Goal: Register for event/course

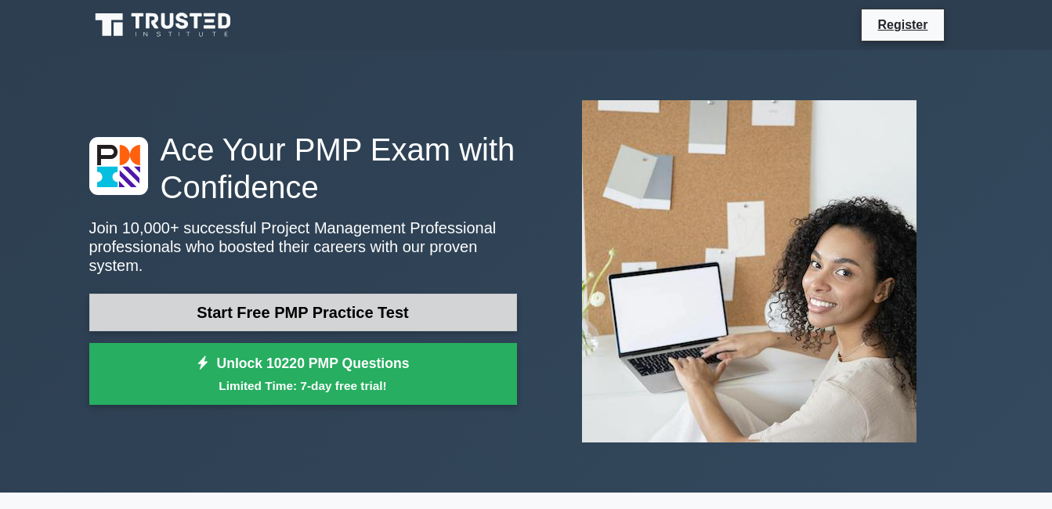
click at [383, 299] on link "Start Free PMP Practice Test" at bounding box center [303, 313] width 428 height 38
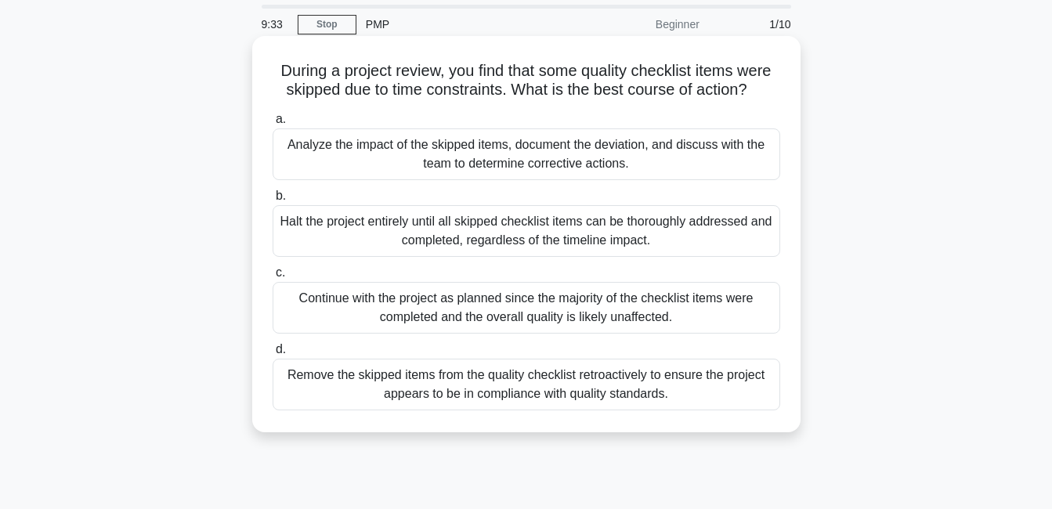
scroll to position [78, 0]
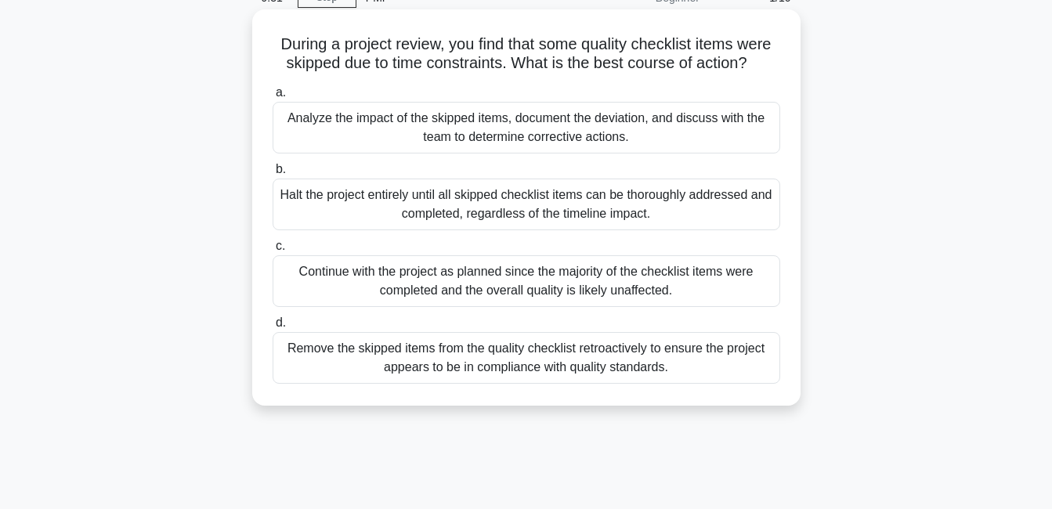
click at [522, 136] on div "Analyze the impact of the skipped items, document the deviation, and discuss wi…" at bounding box center [527, 128] width 508 height 52
click at [273, 98] on input "a. Analyze the impact of the skipped items, document the deviation, and discuss…" at bounding box center [273, 93] width 0 height 10
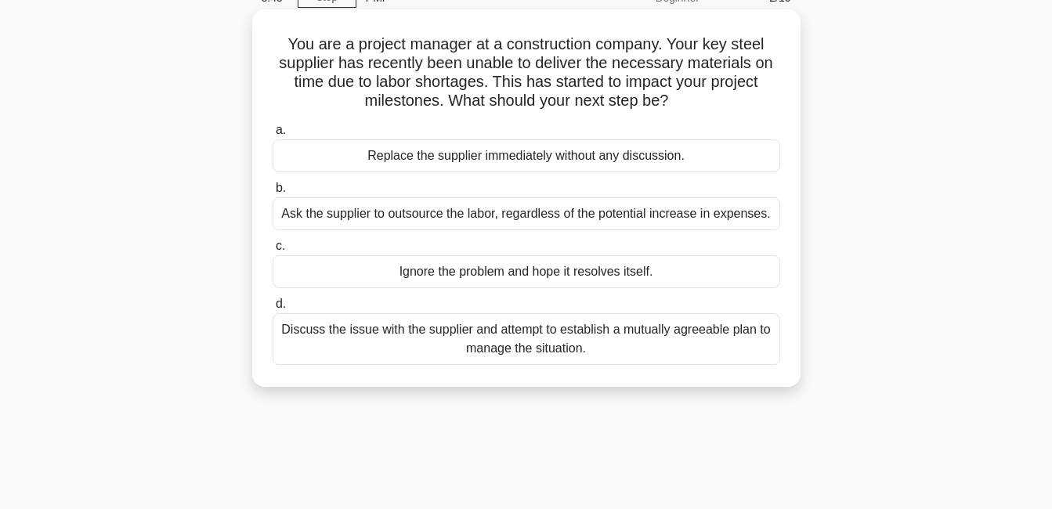
click at [536, 346] on div "Discuss the issue with the supplier and attempt to establish a mutually agreeab…" at bounding box center [527, 339] width 508 height 52
click at [273, 309] on input "d. Discuss the issue with the supplier and attempt to establish a mutually agre…" at bounding box center [273, 304] width 0 height 10
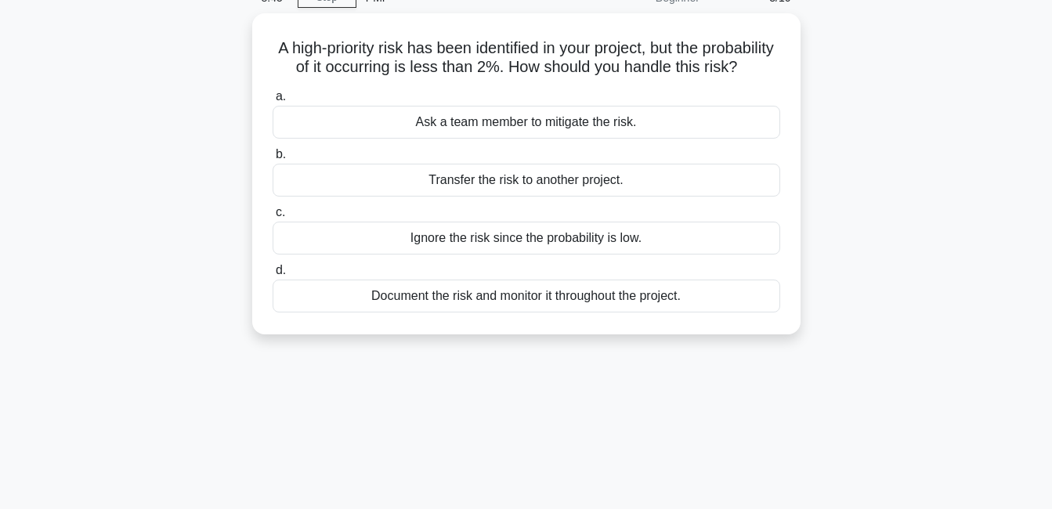
scroll to position [0, 0]
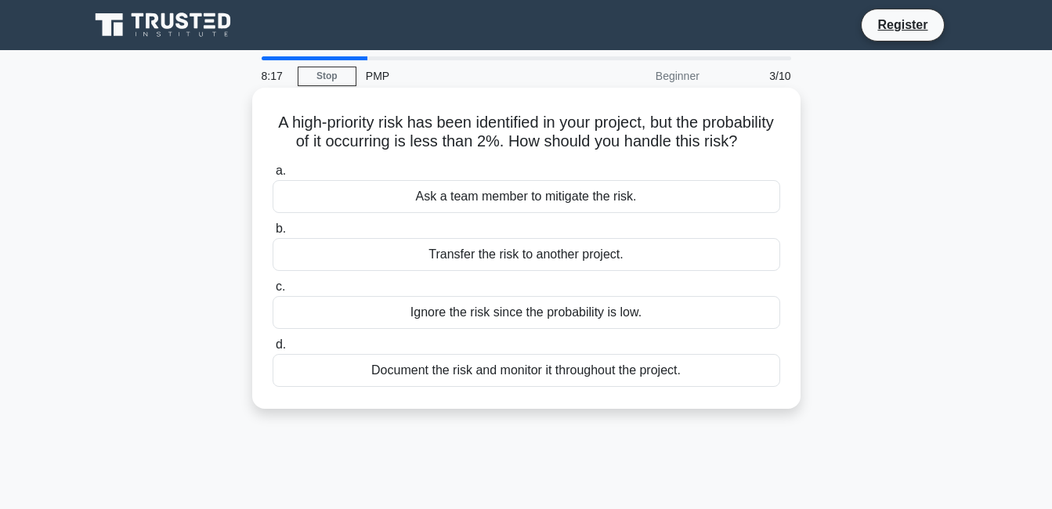
click at [621, 387] on div "Document the risk and monitor it throughout the project." at bounding box center [527, 370] width 508 height 33
click at [314, 387] on div "Document the risk and monitor it throughout the project." at bounding box center [527, 370] width 508 height 33
click at [273, 350] on input "d. Document the risk and monitor it throughout the project." at bounding box center [273, 345] width 0 height 10
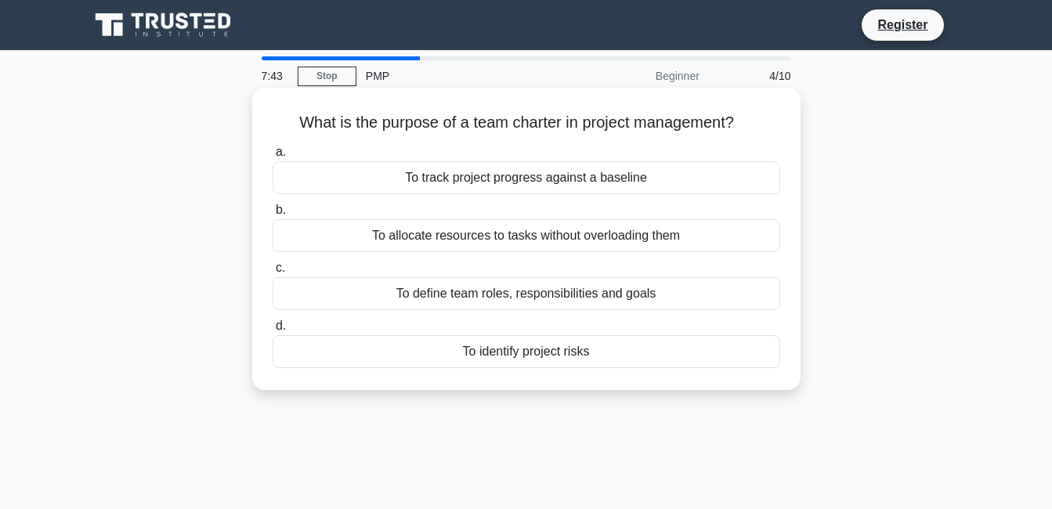
click at [621, 298] on div "To define team roles, responsibilities and goals" at bounding box center [527, 293] width 508 height 33
click at [273, 273] on input "c. To define team roles, responsibilities and goals" at bounding box center [273, 268] width 0 height 10
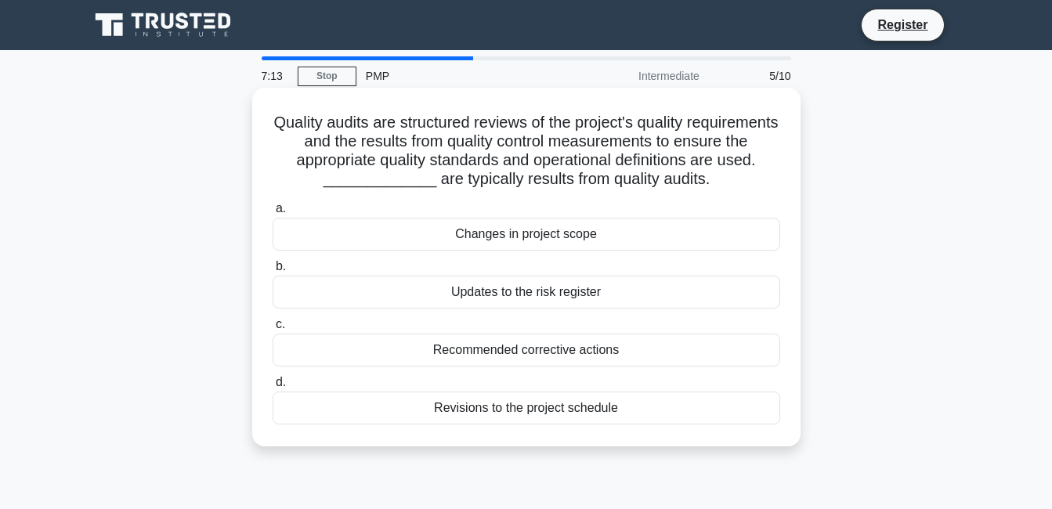
click at [597, 411] on div "Revisions to the project schedule" at bounding box center [527, 408] width 508 height 33
click at [273, 388] on input "d. Revisions to the project schedule" at bounding box center [273, 383] width 0 height 10
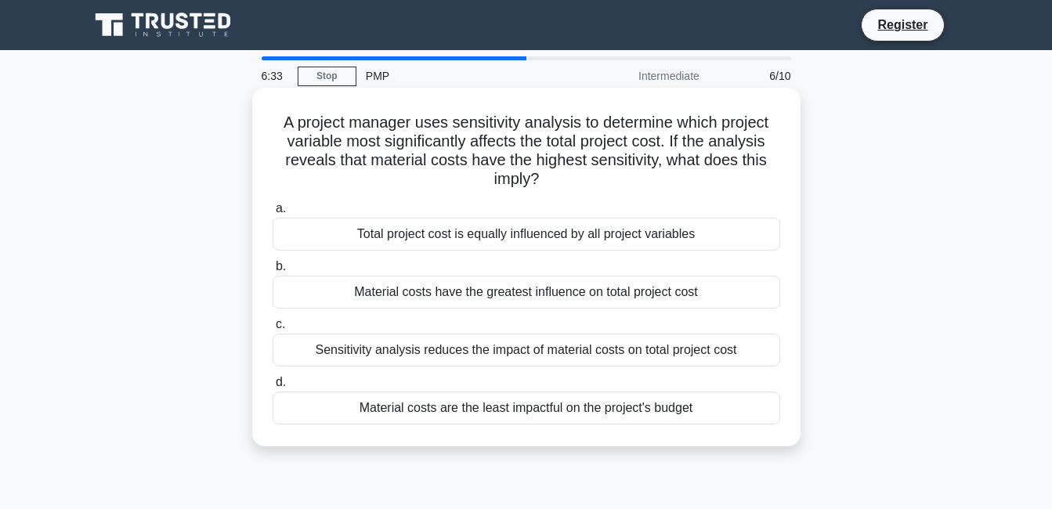
click at [535, 287] on div "Material costs have the greatest influence on total project cost" at bounding box center [527, 292] width 508 height 33
click at [305, 286] on div "Material costs have the greatest influence on total project cost" at bounding box center [527, 292] width 508 height 33
click at [273, 272] on input "b. Material costs have the greatest influence on total project cost" at bounding box center [273, 267] width 0 height 10
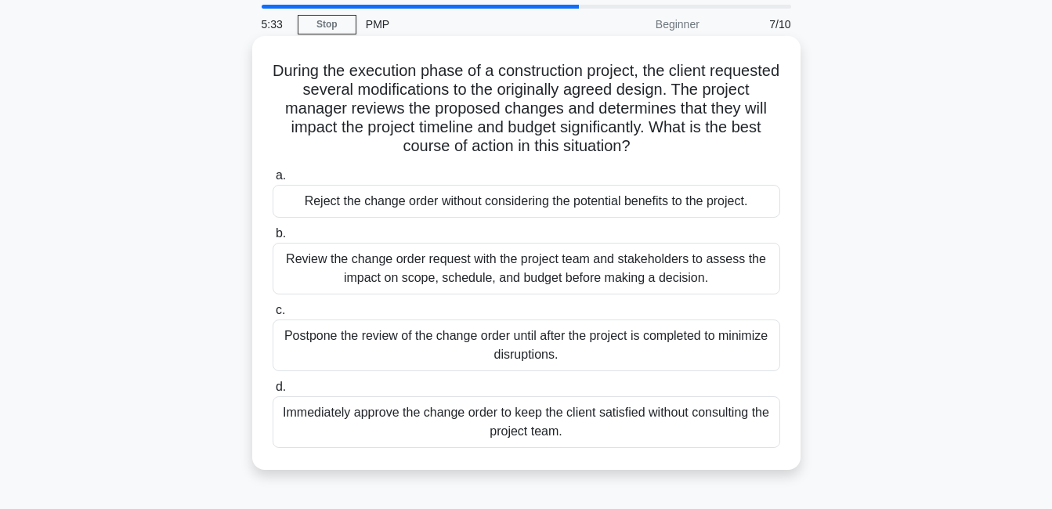
scroll to position [78, 0]
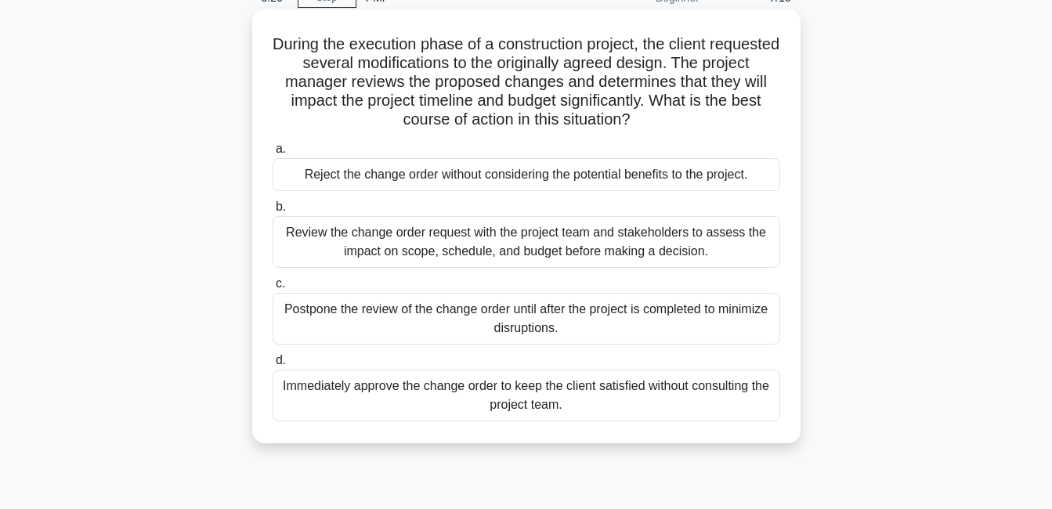
click at [485, 237] on div "Review the change order request with the project team and stakeholders to asses…" at bounding box center [527, 242] width 508 height 52
click at [273, 212] on input "b. Review the change order request with the project team and stakeholders to as…" at bounding box center [273, 207] width 0 height 10
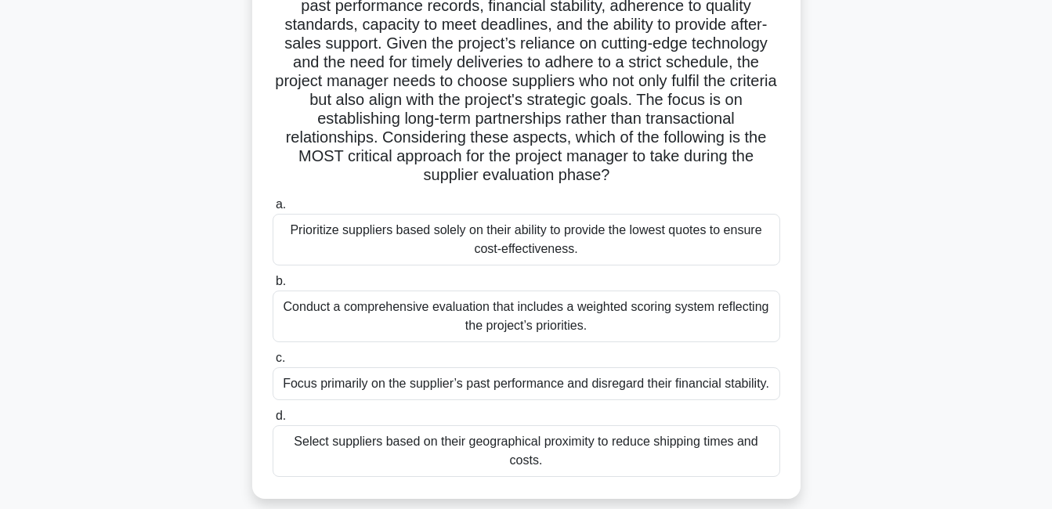
scroll to position [235, 0]
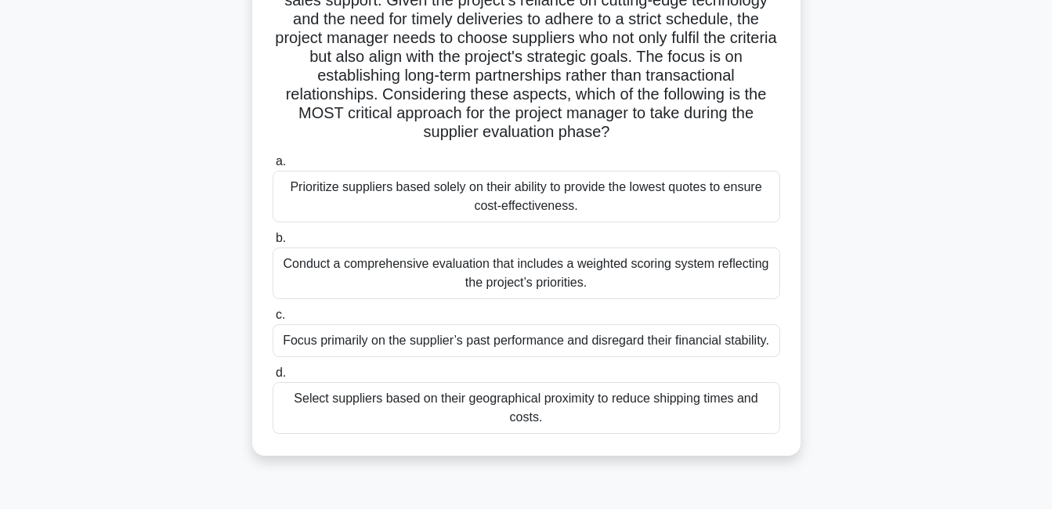
click at [359, 179] on div "Prioritize suppliers based solely on their ability to provide the lowest quotes…" at bounding box center [527, 197] width 508 height 52
click at [273, 167] on input "a. Prioritize suppliers based solely on their ability to provide the lowest quo…" at bounding box center [273, 162] width 0 height 10
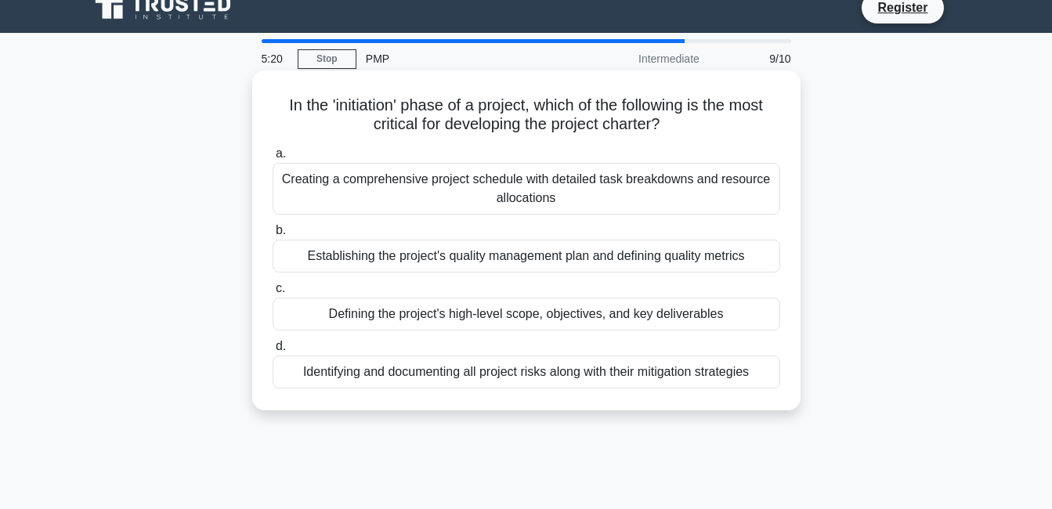
scroll to position [0, 0]
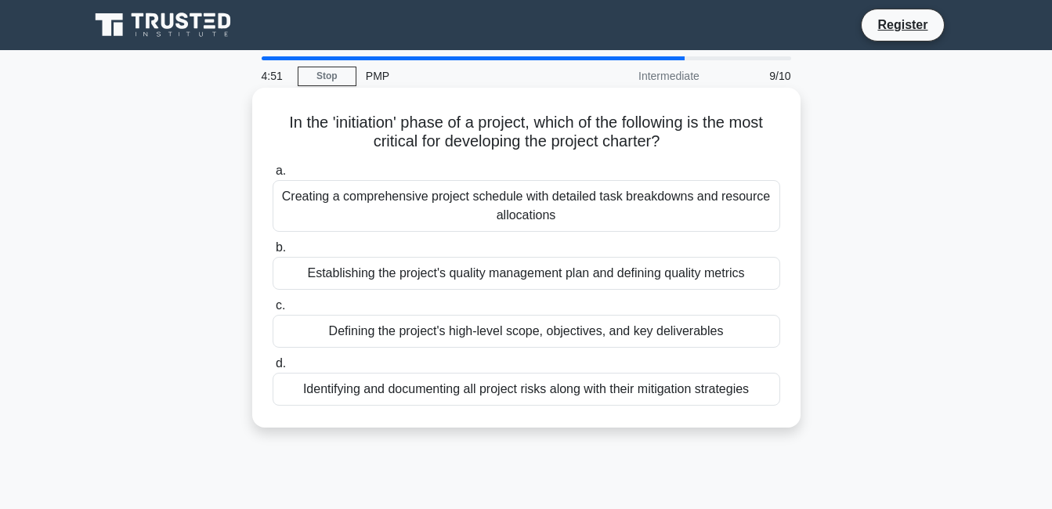
click at [513, 206] on div "Creating a comprehensive project schedule with detailed task breakdowns and res…" at bounding box center [527, 206] width 508 height 52
click at [273, 176] on input "a. Creating a comprehensive project schedule with detailed task breakdowns and …" at bounding box center [273, 171] width 0 height 10
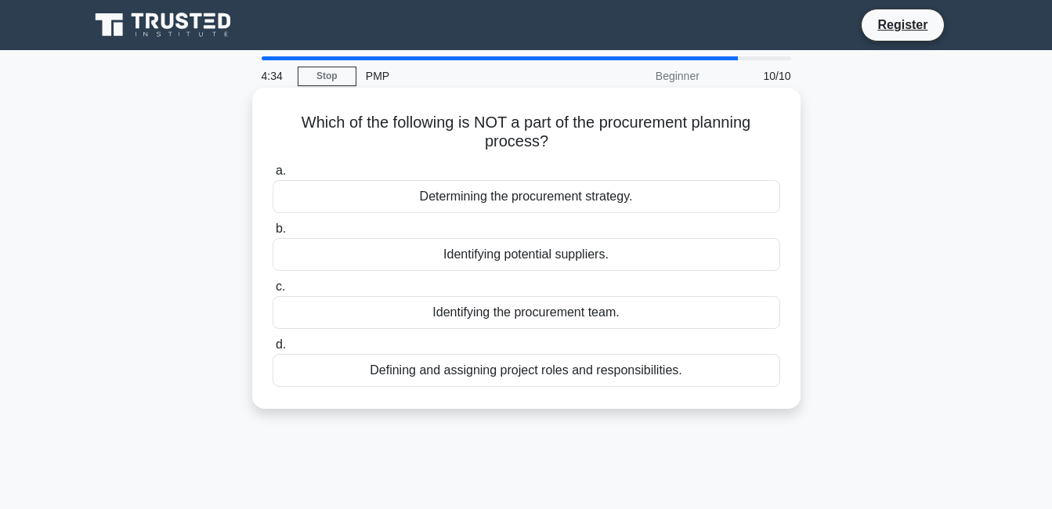
click at [545, 373] on div "Defining and assigning project roles and responsibilities." at bounding box center [527, 370] width 508 height 33
click at [273, 350] on input "d. Defining and assigning project roles and responsibilities." at bounding box center [273, 345] width 0 height 10
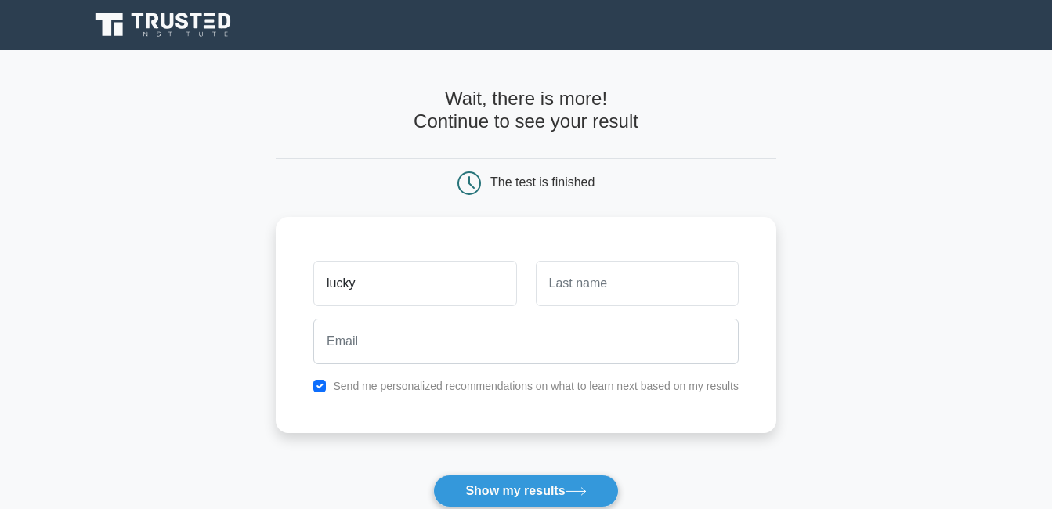
type input "lucky"
click at [608, 277] on input "text" at bounding box center [637, 283] width 203 height 45
type input "odey"
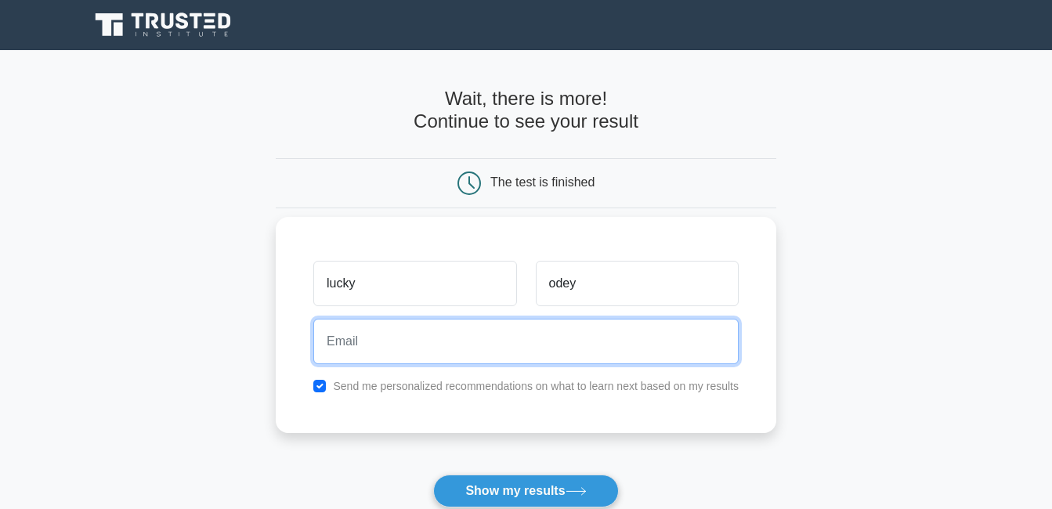
click at [455, 345] on input "email" at bounding box center [525, 341] width 425 height 45
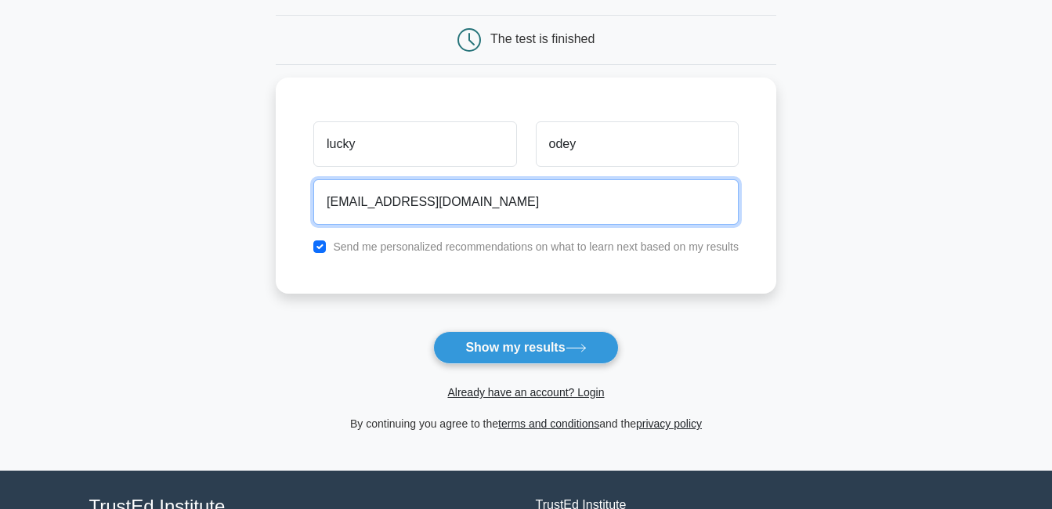
scroll to position [157, 0]
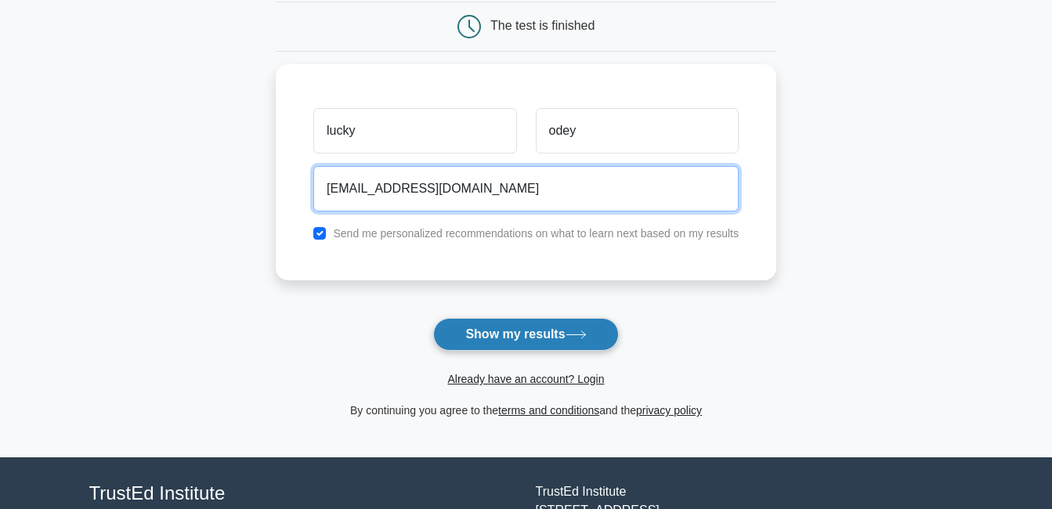
type input "lucky.odey11@gmail.com"
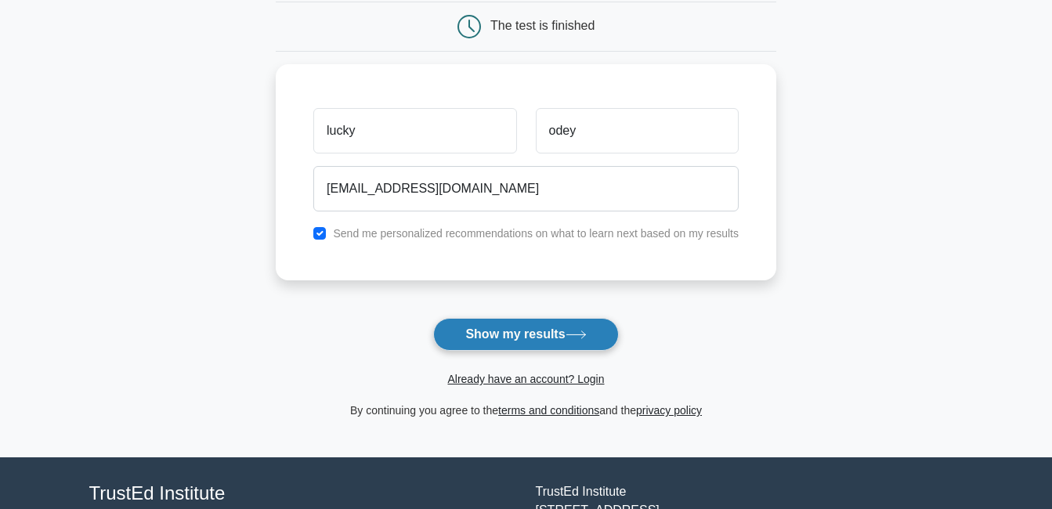
click at [532, 334] on button "Show my results" at bounding box center [525, 334] width 185 height 33
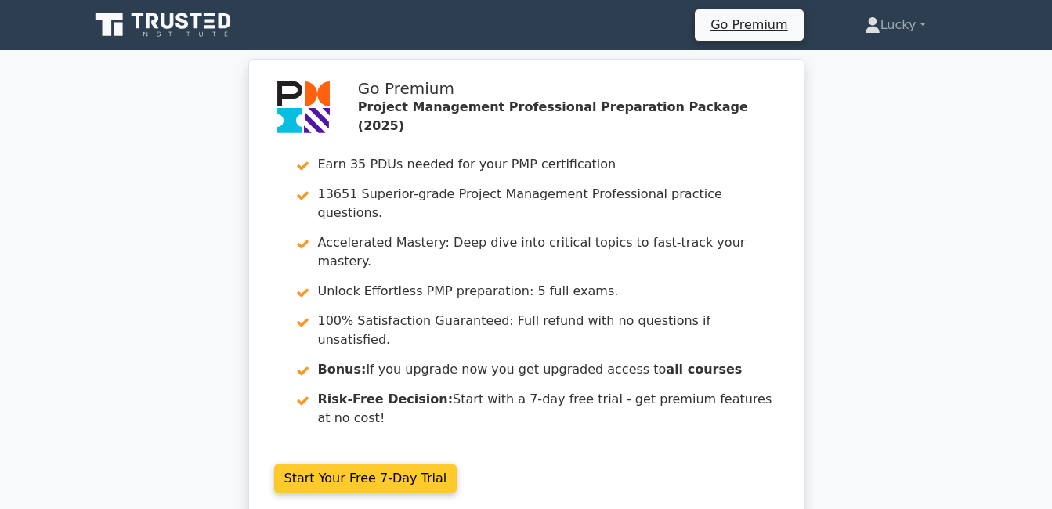
click at [390, 464] on link "Start Your Free 7-Day Trial" at bounding box center [365, 479] width 183 height 30
